Goal: Book appointment/travel/reservation

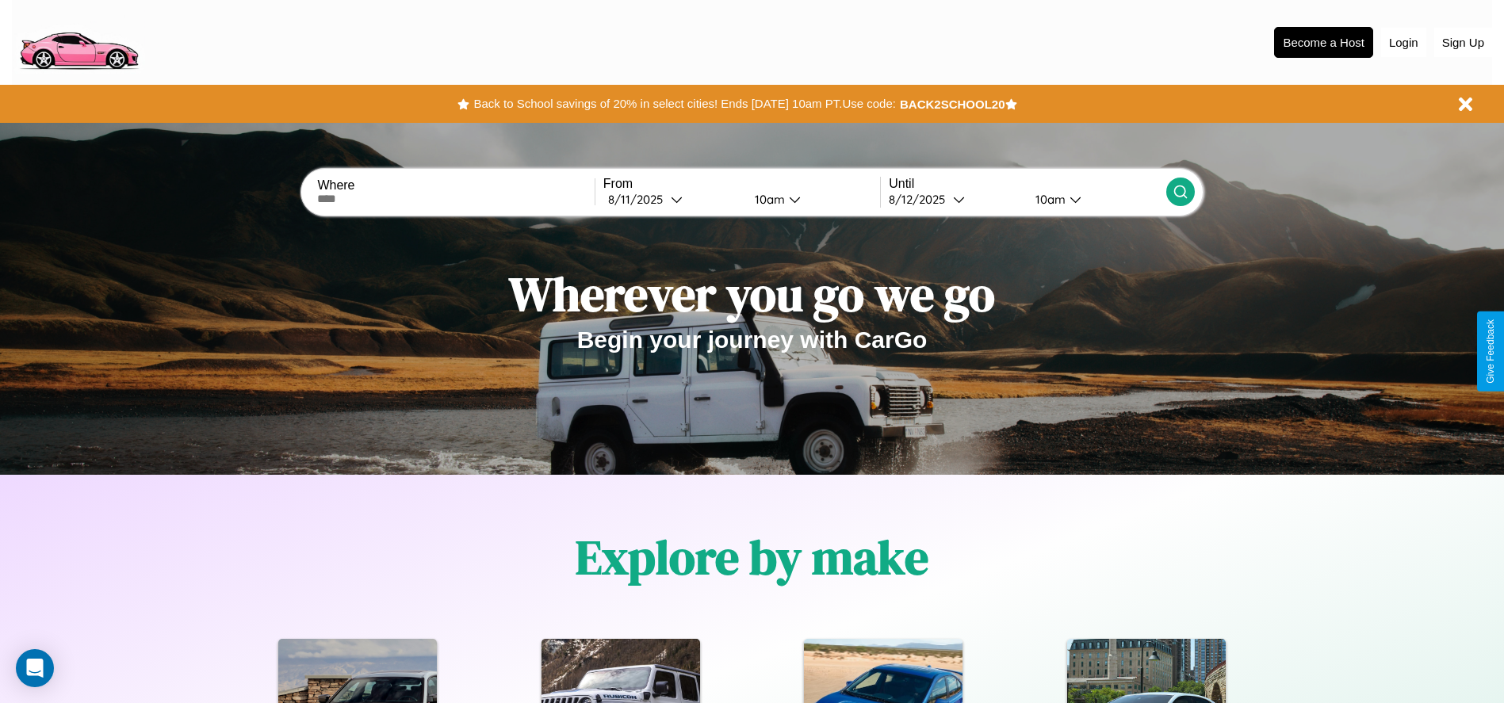
scroll to position [1918, 0]
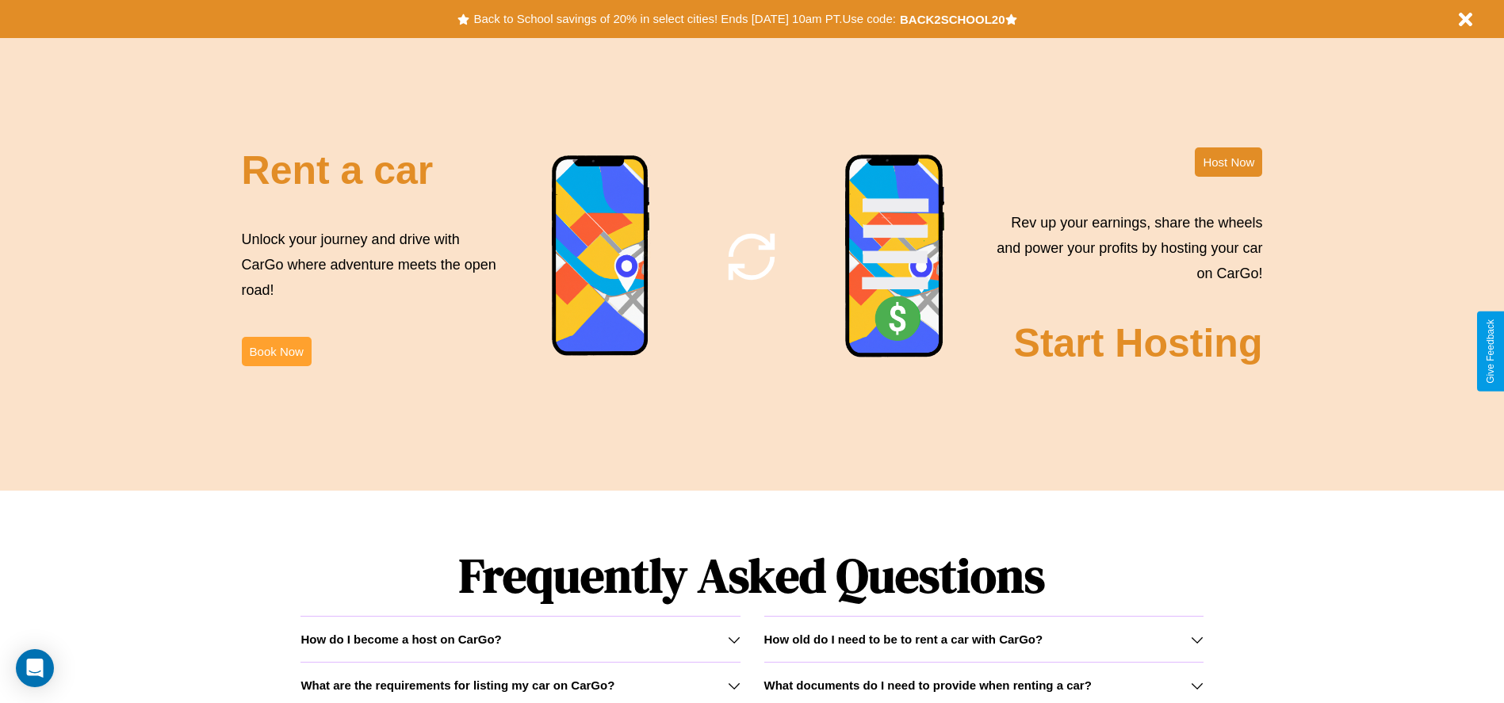
click at [276, 351] on button "Book Now" at bounding box center [277, 351] width 70 height 29
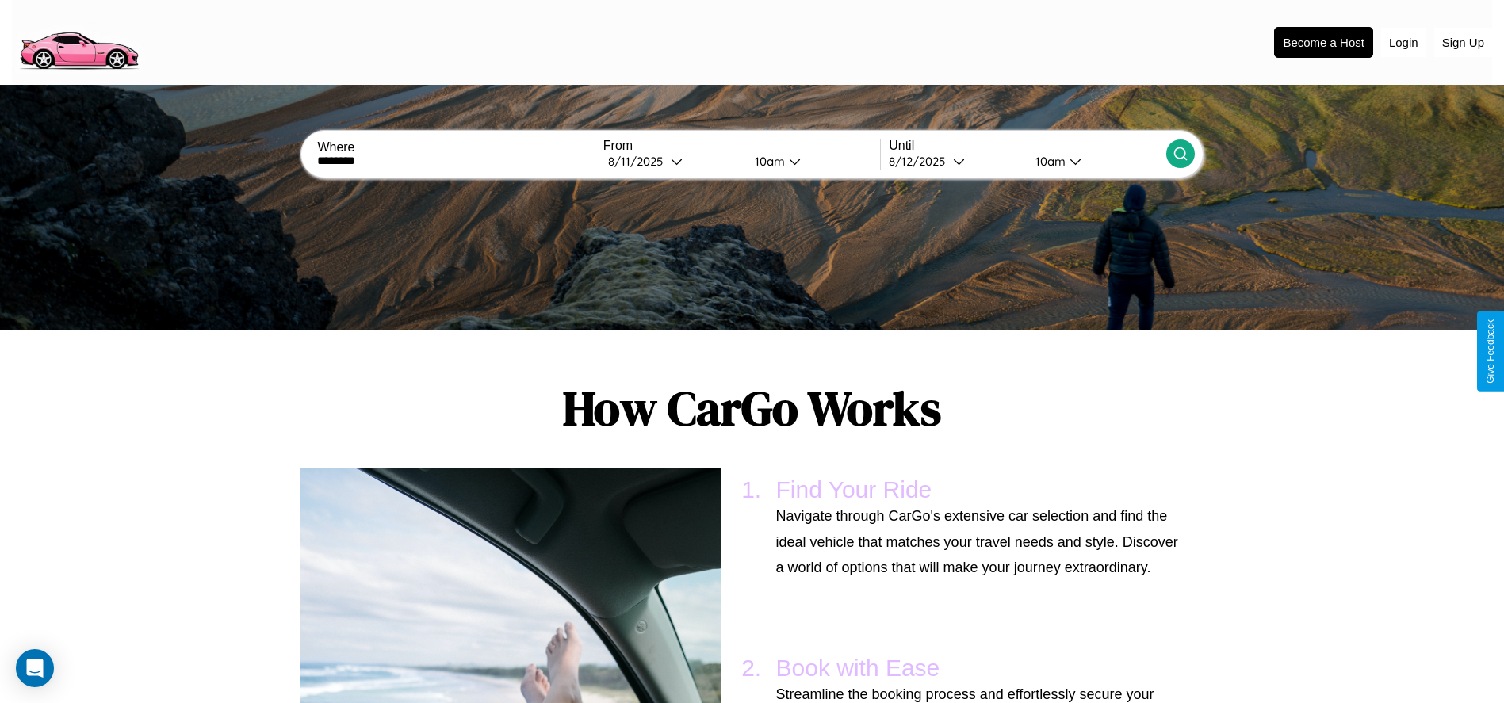
type input "********"
click at [1180, 154] on icon at bounding box center [1181, 154] width 16 height 16
